Goal: Information Seeking & Learning: Learn about a topic

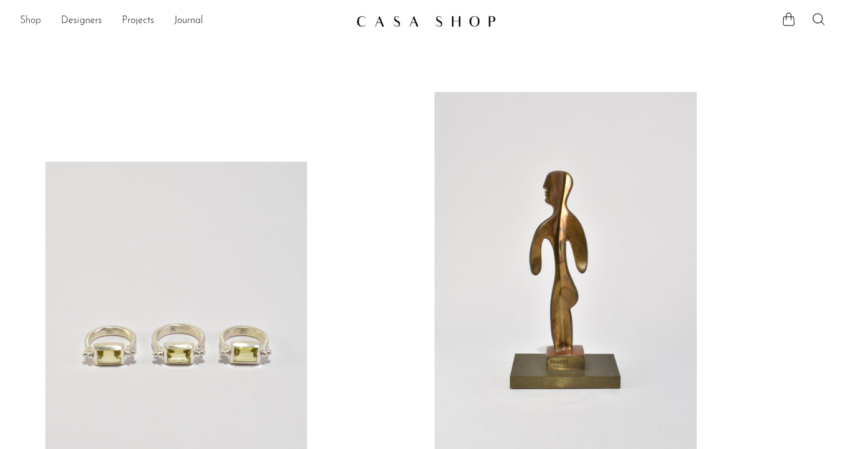
click at [31, 20] on link "Shop" at bounding box center [30, 21] width 21 height 16
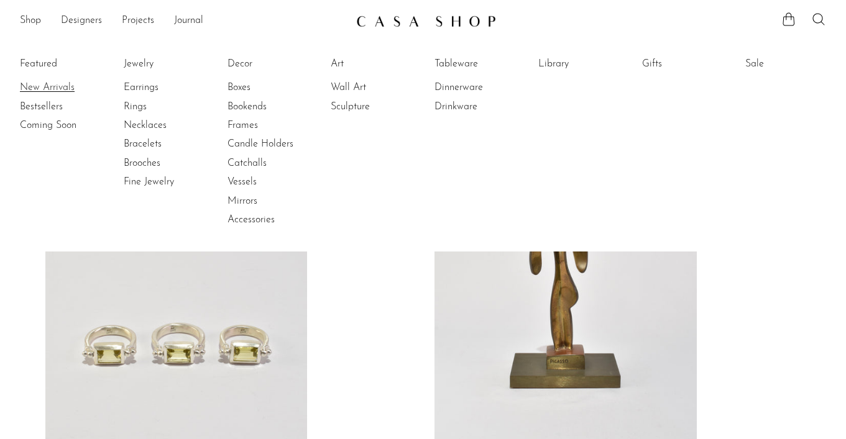
click at [49, 90] on link "New Arrivals" at bounding box center [66, 88] width 93 height 14
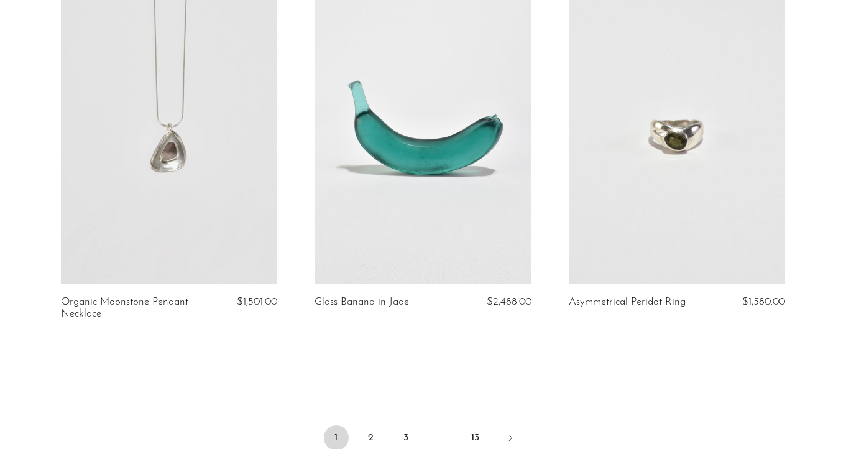
scroll to position [4281, 0]
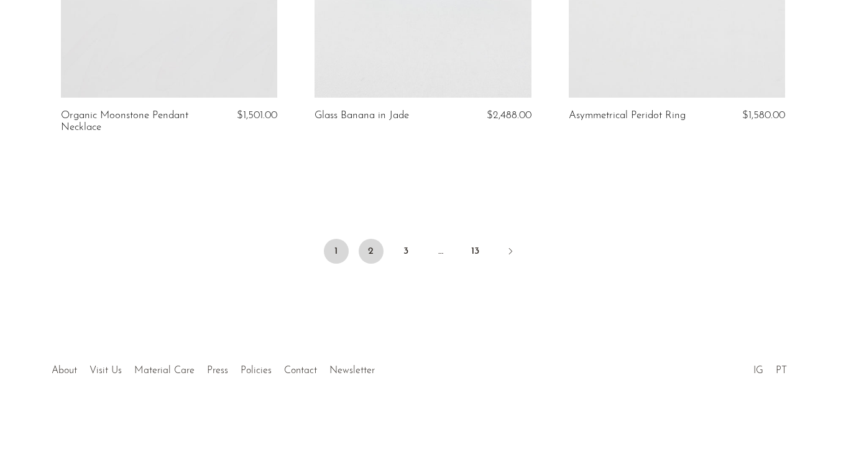
click at [375, 247] on link "2" at bounding box center [371, 251] width 25 height 25
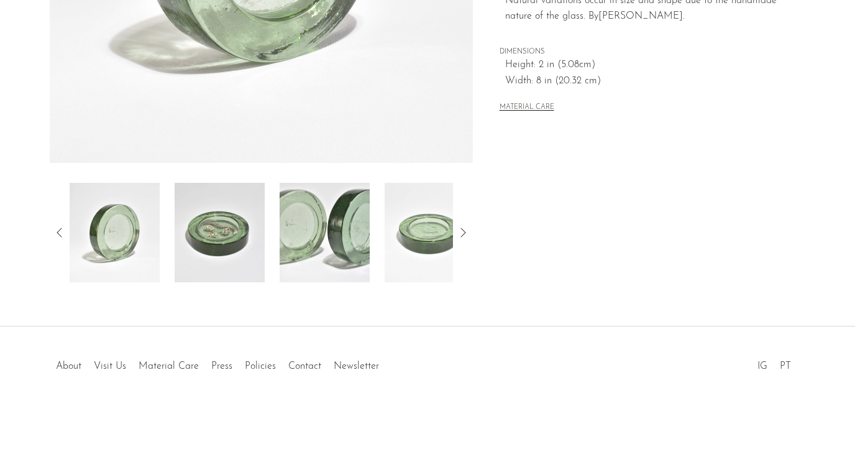
scroll to position [34, 0]
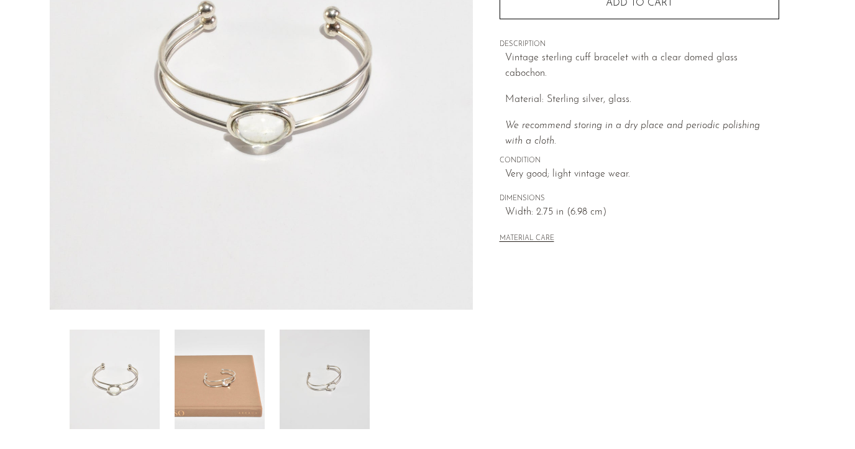
scroll to position [358, 0]
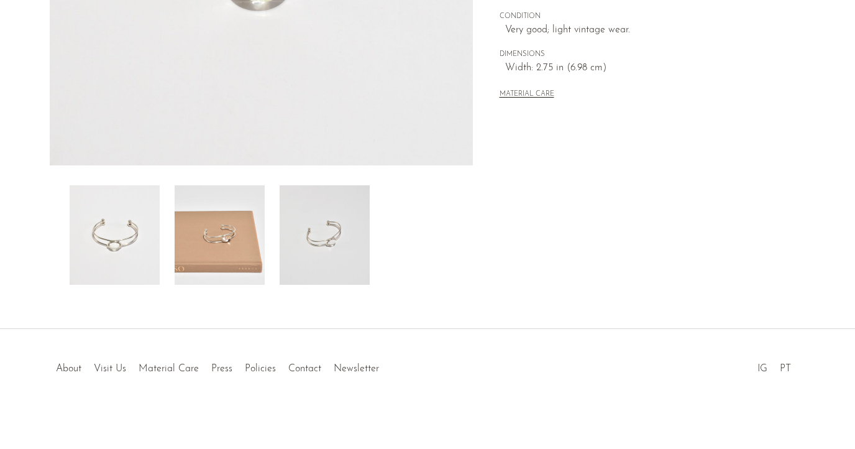
click at [259, 235] on img at bounding box center [220, 234] width 90 height 99
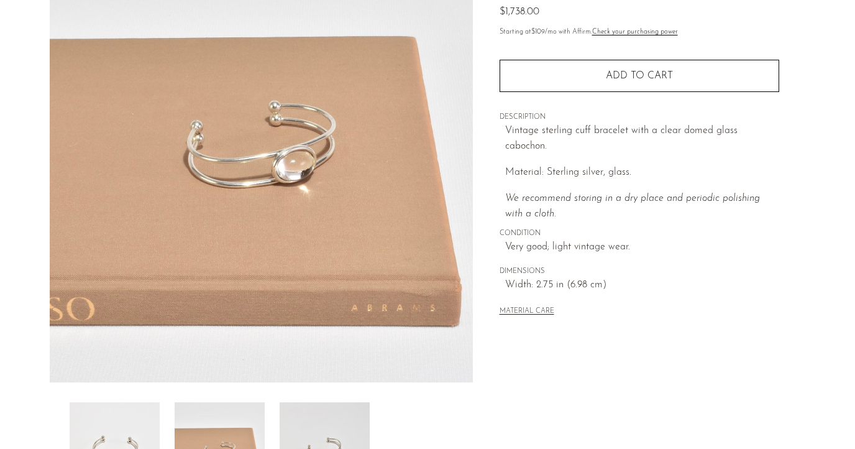
scroll to position [149, 0]
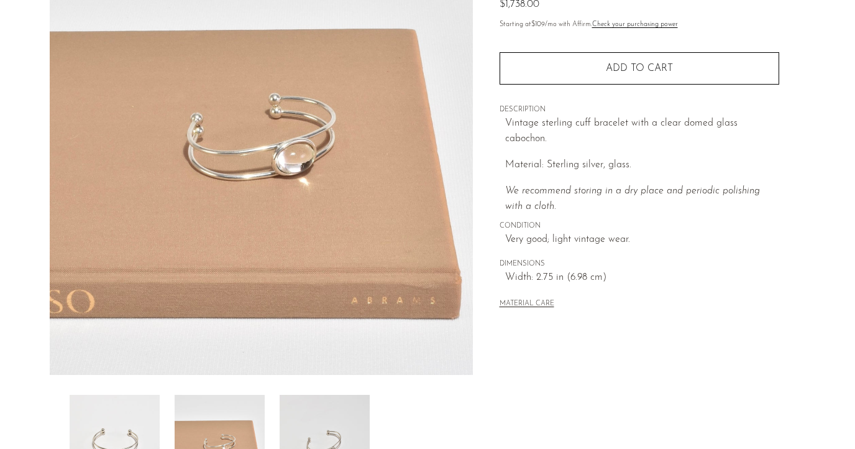
click at [359, 416] on img at bounding box center [325, 444] width 90 height 99
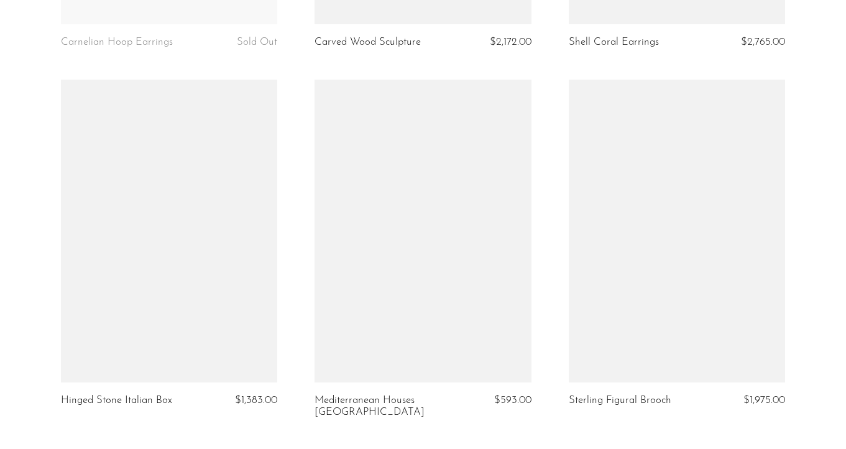
scroll to position [4270, 0]
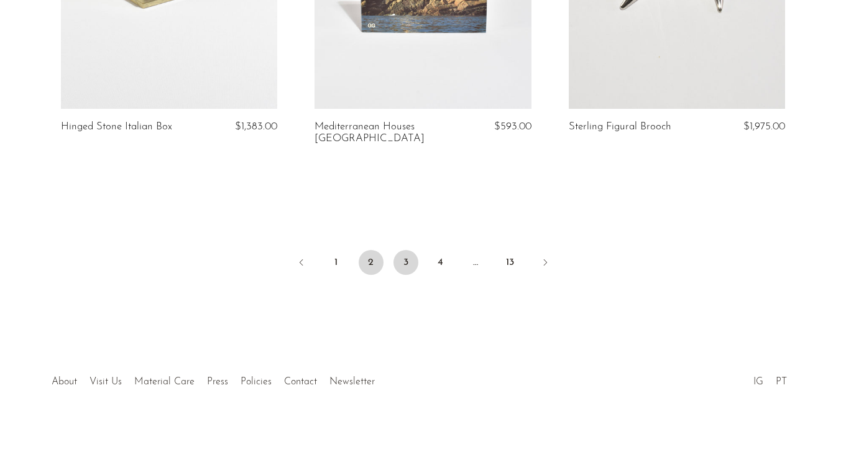
click at [395, 250] on link "3" at bounding box center [405, 262] width 25 height 25
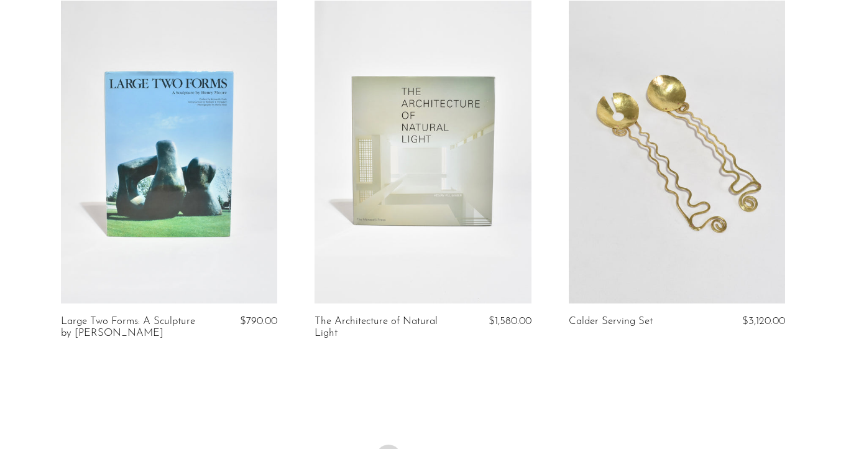
scroll to position [4292, 0]
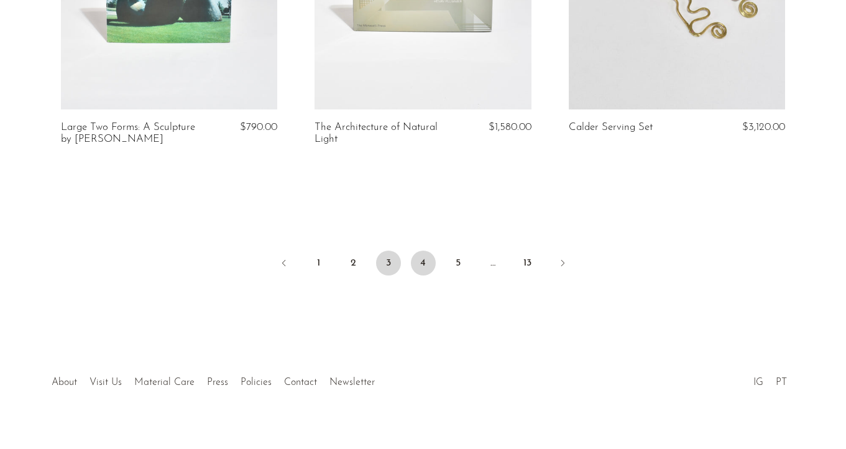
click at [424, 251] on link "4" at bounding box center [423, 263] width 25 height 25
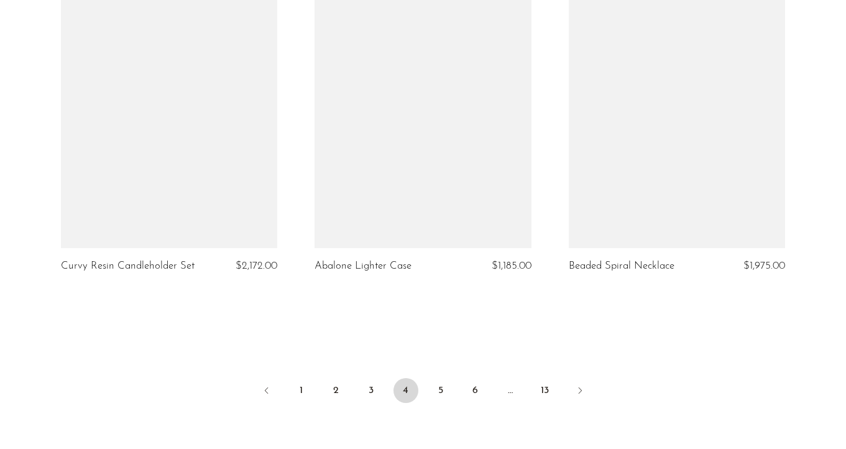
scroll to position [4218, 0]
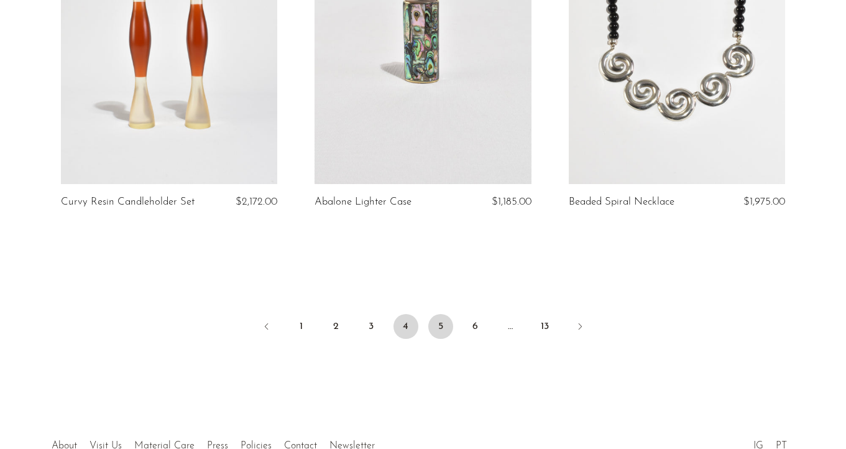
click at [445, 315] on link "5" at bounding box center [440, 326] width 25 height 25
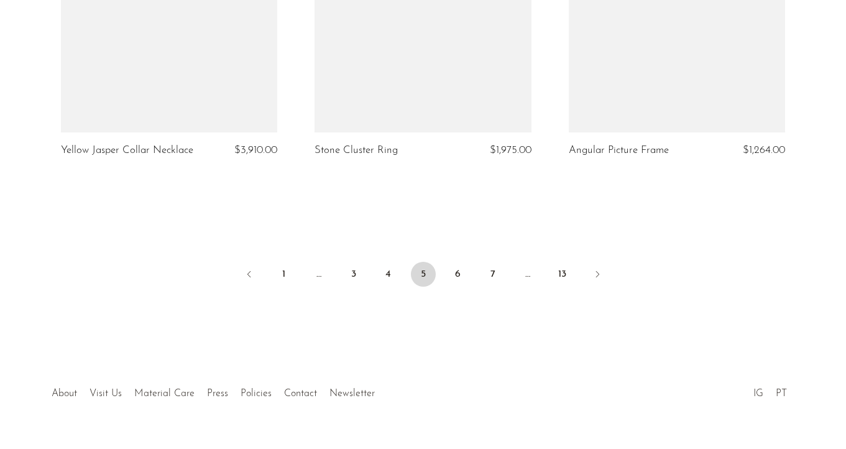
scroll to position [4067, 0]
